Goal: Task Accomplishment & Management: Manage account settings

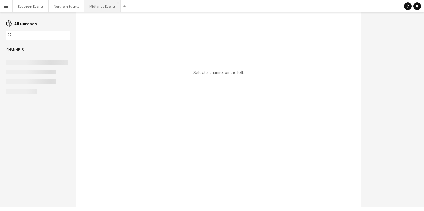
click at [107, 6] on button "Midlands Events Close" at bounding box center [102, 6] width 36 height 12
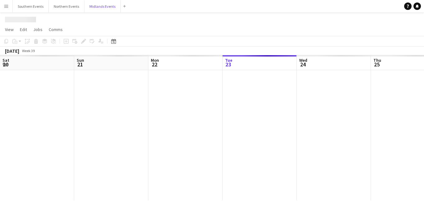
scroll to position [0, 148]
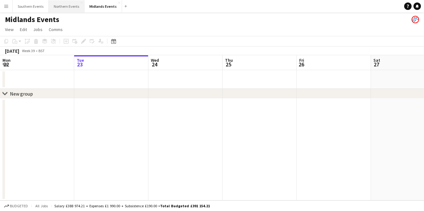
click at [64, 5] on button "Northern Events Close" at bounding box center [67, 6] width 36 height 12
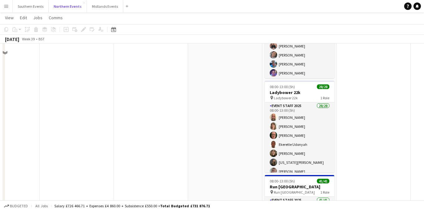
scroll to position [293, 0]
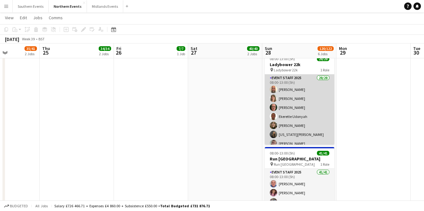
click at [317, 112] on app-card-role "Event Staff 2025 28/28 08:00-13:00 (5h) [PERSON_NAME] [PERSON_NAME] [PERSON_NAM…" at bounding box center [299, 207] width 69 height 266
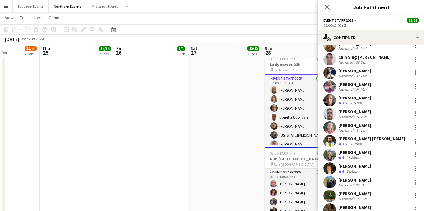
scroll to position [172, 0]
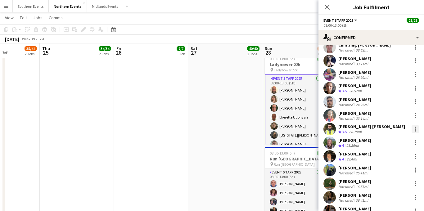
click at [416, 132] on div at bounding box center [414, 128] width 7 height 7
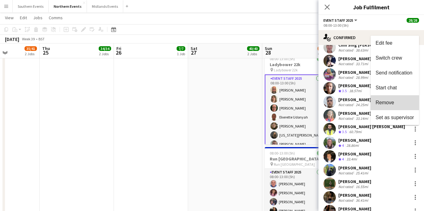
click at [396, 102] on span "Remove" at bounding box center [394, 103] width 38 height 6
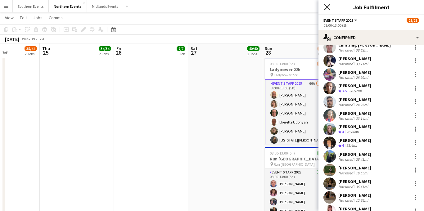
click at [327, 6] on icon "Close pop-in" at bounding box center [327, 7] width 6 height 6
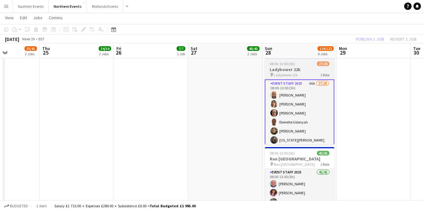
click at [297, 64] on div "08:00-13:00 (5h) 27/28" at bounding box center [299, 63] width 69 height 5
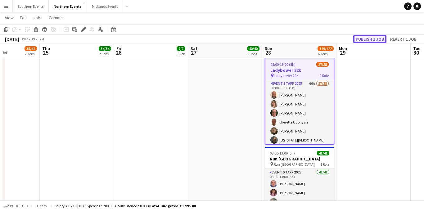
click at [376, 40] on button "Publish 1 job" at bounding box center [369, 39] width 33 height 8
